Goal: Information Seeking & Learning: Learn about a topic

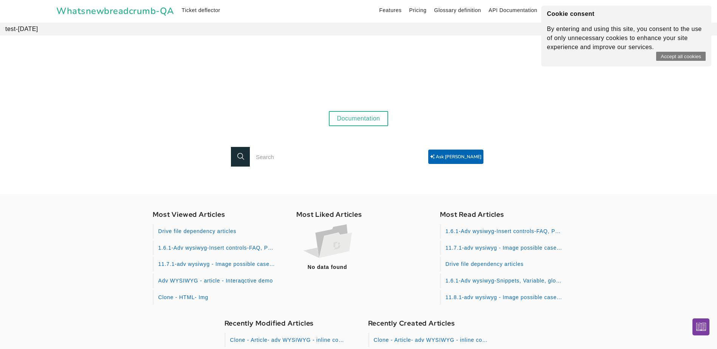
click at [375, 118] on link "Documentation" at bounding box center [359, 118] width 60 height 15
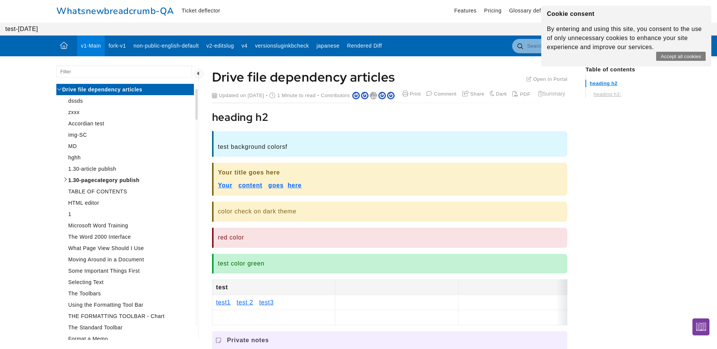
scroll to position [2192, 1310]
click at [102, 74] on input "search" at bounding box center [124, 71] width 136 height 12
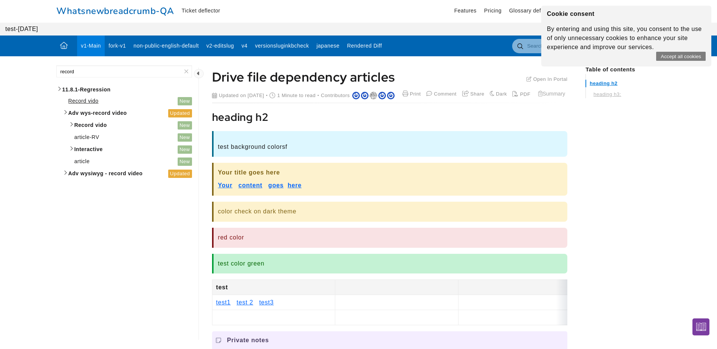
click at [87, 101] on span "Record vido" at bounding box center [83, 101] width 30 height 6
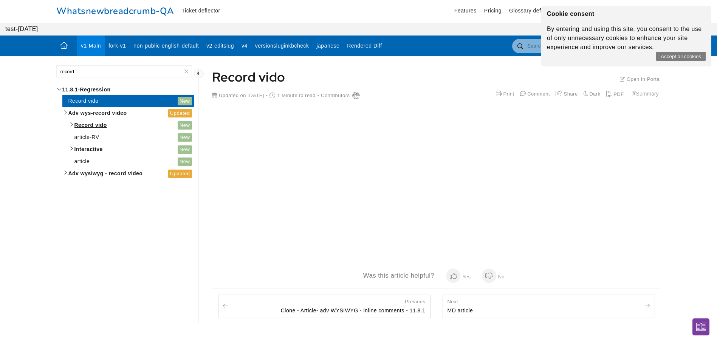
click at [71, 125] on link "Record vido New" at bounding box center [130, 125] width 125 height 12
click at [70, 124] on link "Record vido New" at bounding box center [130, 125] width 125 height 12
click at [88, 126] on span "Record vido" at bounding box center [125, 125] width 102 height 9
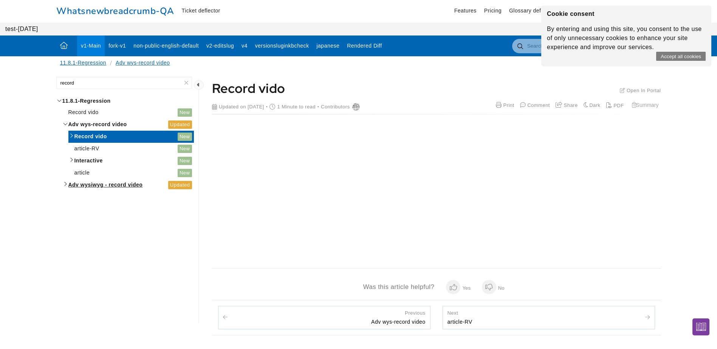
click at [66, 186] on link "Adv wysiwyg - record video Updated" at bounding box center [128, 185] width 132 height 12
click at [99, 187] on span "Adv wysiwyg - record video" at bounding box center [117, 184] width 99 height 9
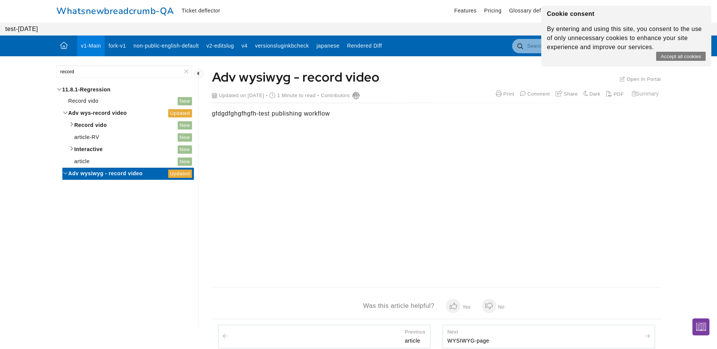
drag, startPoint x: 88, startPoint y: 70, endPoint x: 50, endPoint y: 67, distance: 38.7
click at [50, 67] on div "Contents x record No matching results found Drive file dependency articles dssd…" at bounding box center [125, 304] width 156 height 496
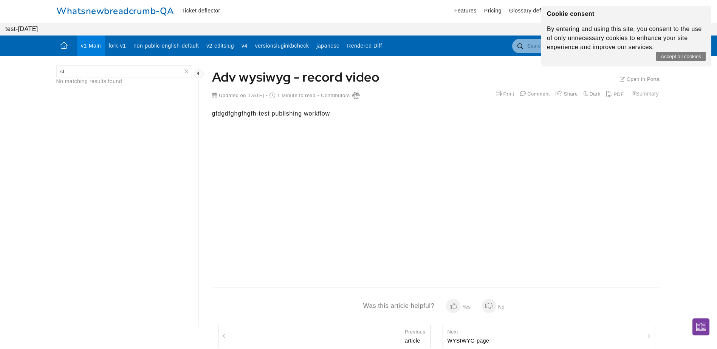
type input "s"
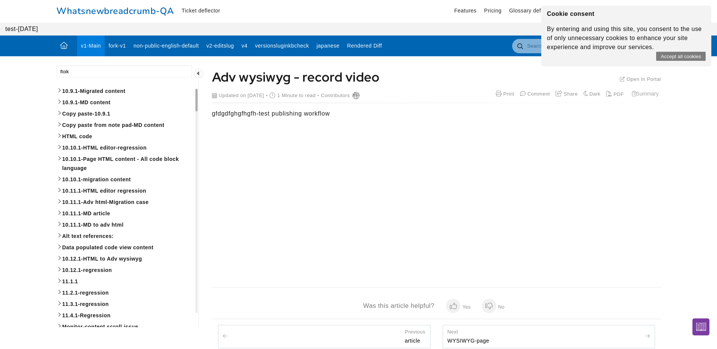
scroll to position [0, 0]
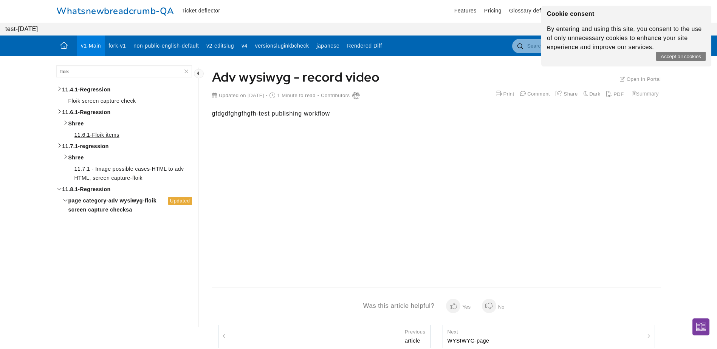
click at [98, 134] on span "11.6.1-Floik items" at bounding box center [96, 135] width 45 height 6
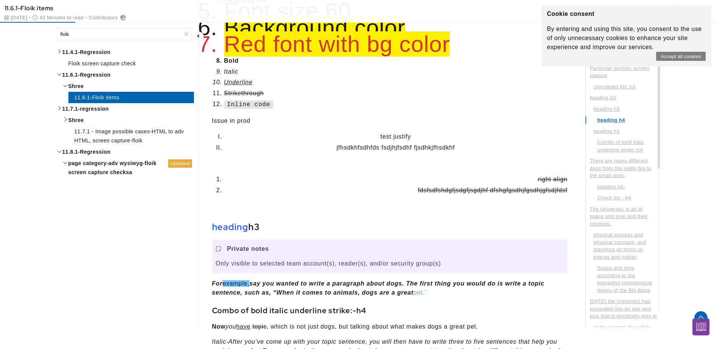
drag, startPoint x: 77, startPoint y: 36, endPoint x: 50, endPoint y: 40, distance: 27.8
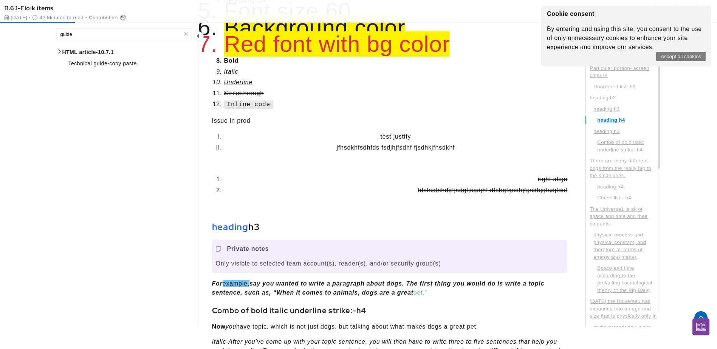
type input "guide"
click at [98, 64] on span "Technical guide-copy paste" at bounding box center [102, 63] width 68 height 6
